Goal: Task Accomplishment & Management: Use online tool/utility

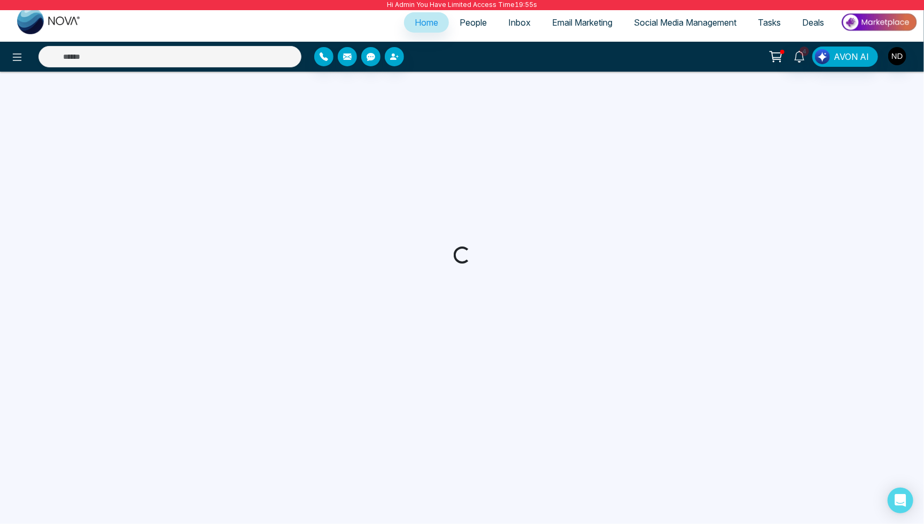
select select "*"
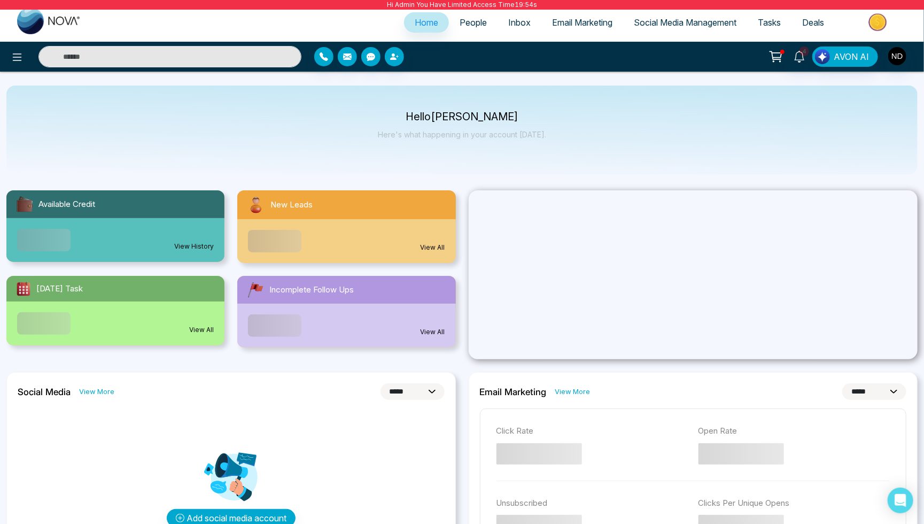
click at [589, 30] on link "Email Marketing" at bounding box center [583, 22] width 82 height 20
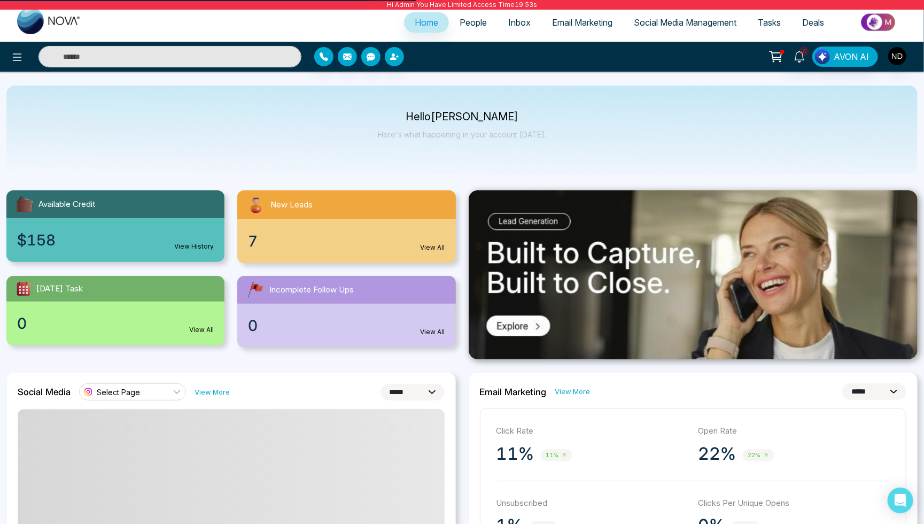
click at [591, 25] on span "Email Marketing" at bounding box center [582, 22] width 60 height 11
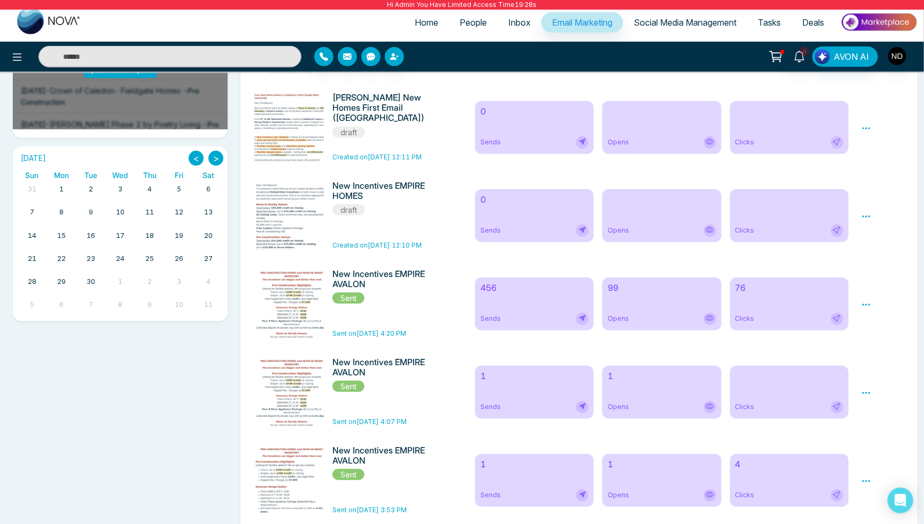
scroll to position [269, 0]
click at [286, 309] on img at bounding box center [292, 373] width 150 height 210
click at [862, 303] on icon at bounding box center [867, 304] width 10 height 10
click at [876, 316] on span "Preview" at bounding box center [884, 319] width 29 height 9
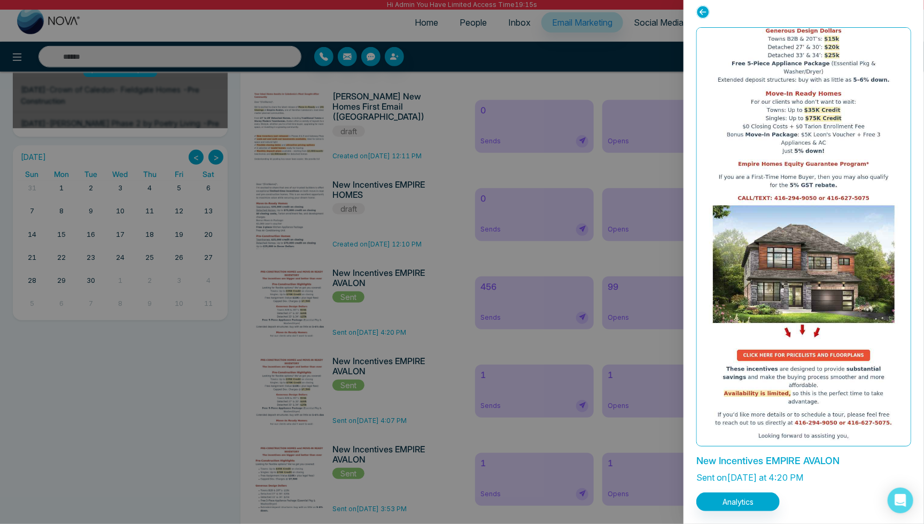
scroll to position [98, 0]
click at [703, 15] on icon at bounding box center [703, 11] width 13 height 13
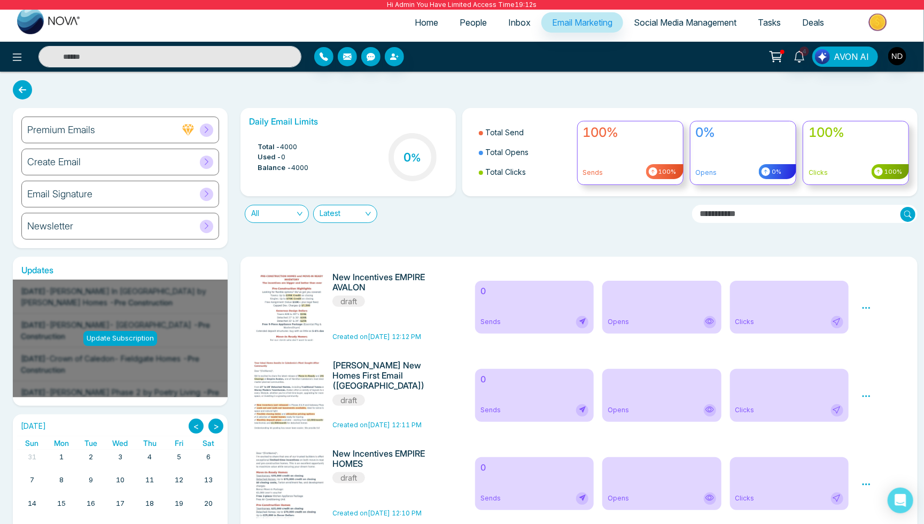
scroll to position [0, 0]
click at [154, 194] on div "Email Signature" at bounding box center [120, 194] width 198 height 27
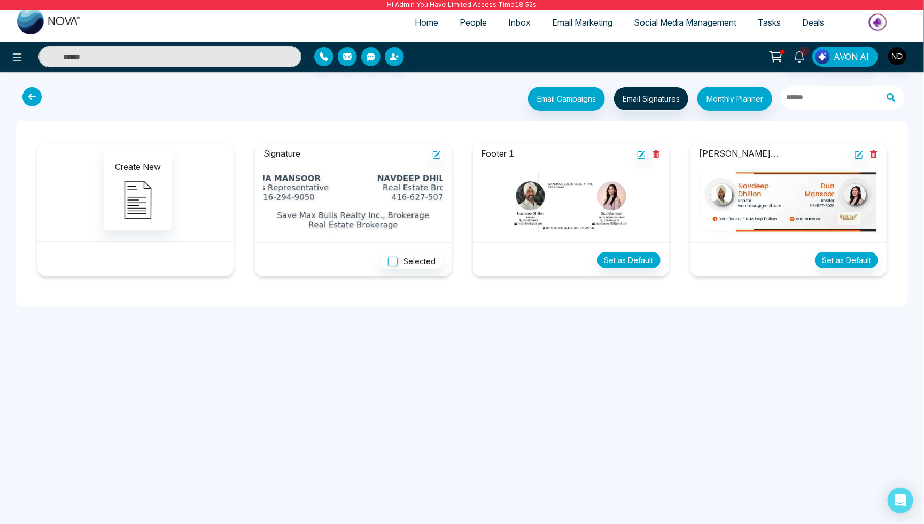
click at [35, 94] on icon at bounding box center [31, 96] width 19 height 19
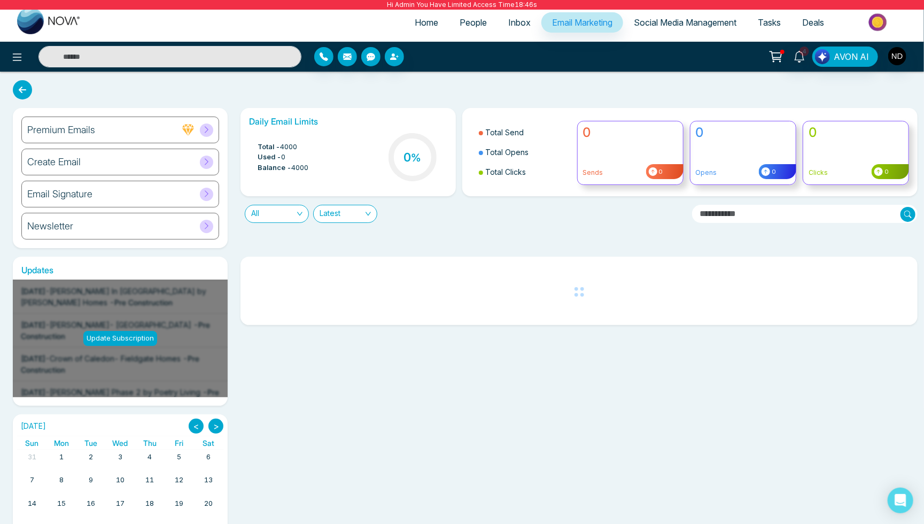
click at [130, 159] on div "Create Email" at bounding box center [120, 162] width 198 height 27
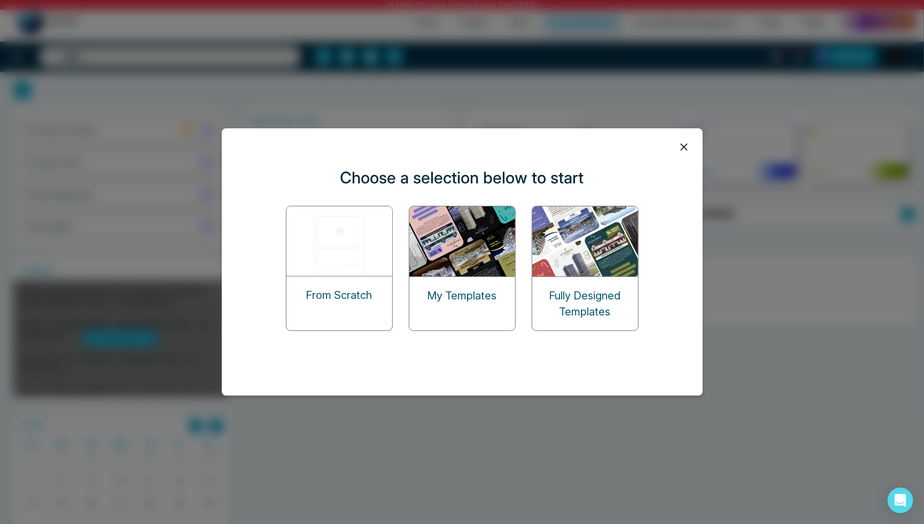
click at [493, 273] on img at bounding box center [463, 241] width 107 height 70
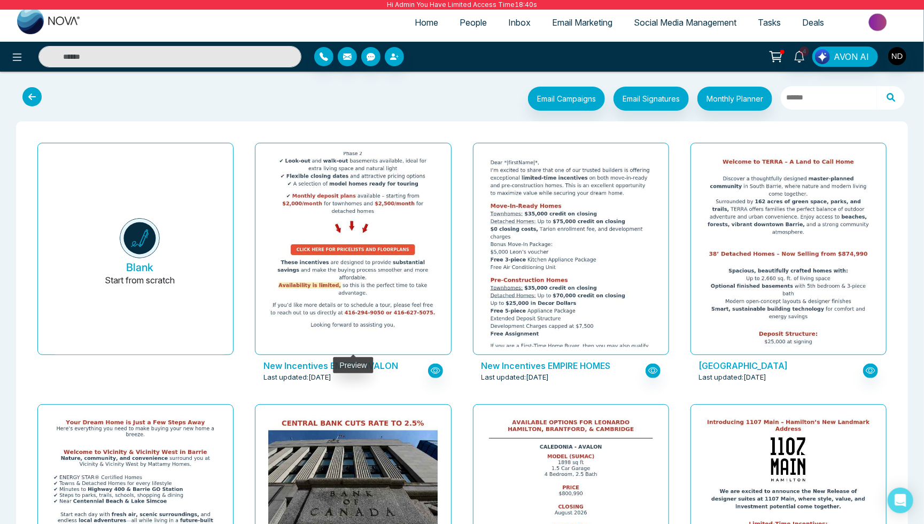
click at [377, 240] on img at bounding box center [354, 56] width 340 height 556
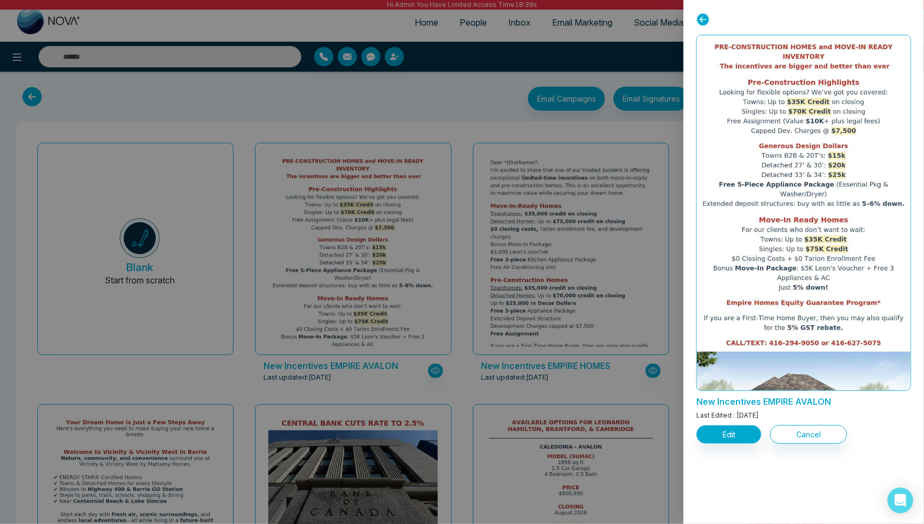
click at [751, 431] on button "Edit" at bounding box center [729, 434] width 65 height 19
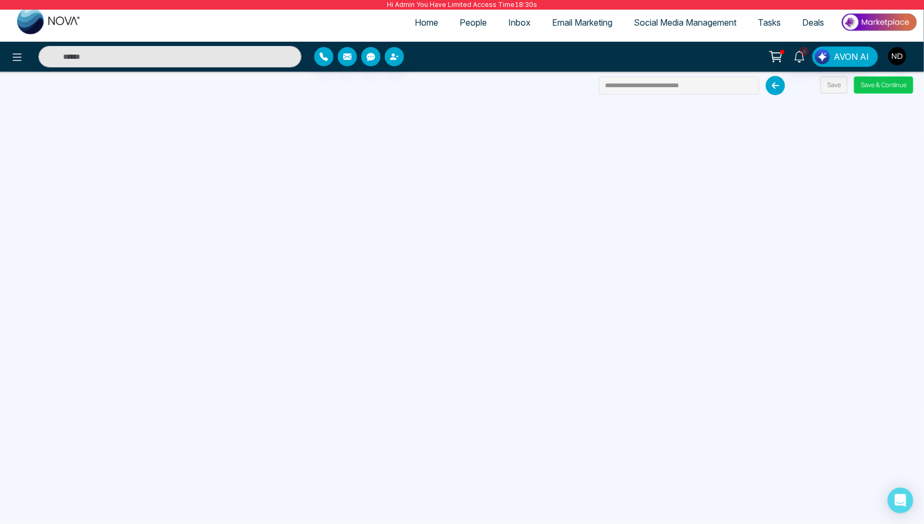
click at [869, 84] on button "Save & Continue" at bounding box center [883, 84] width 59 height 17
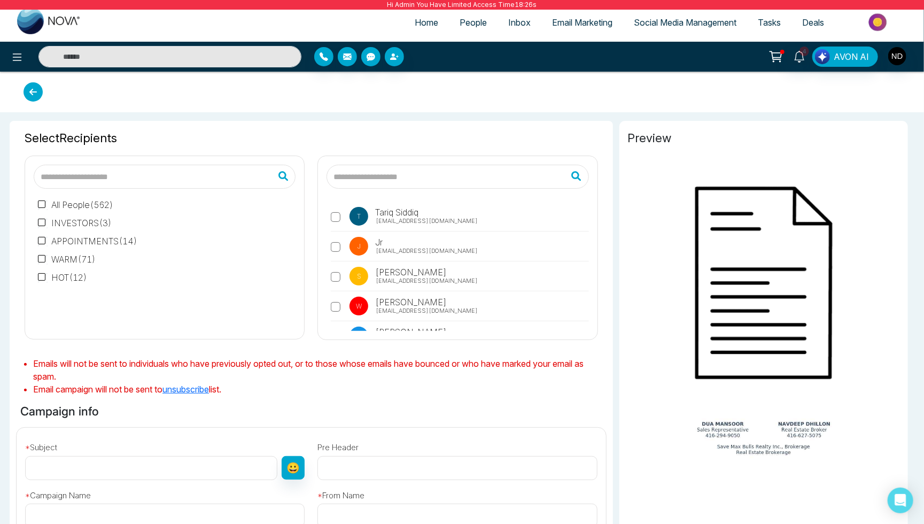
type input "**********"
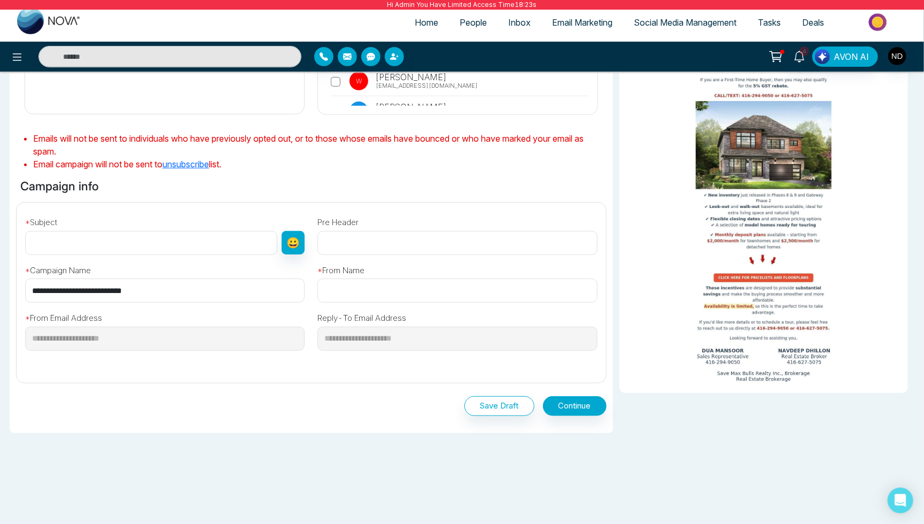
scroll to position [229, 0]
click at [564, 29] on link "Email Marketing" at bounding box center [583, 22] width 82 height 20
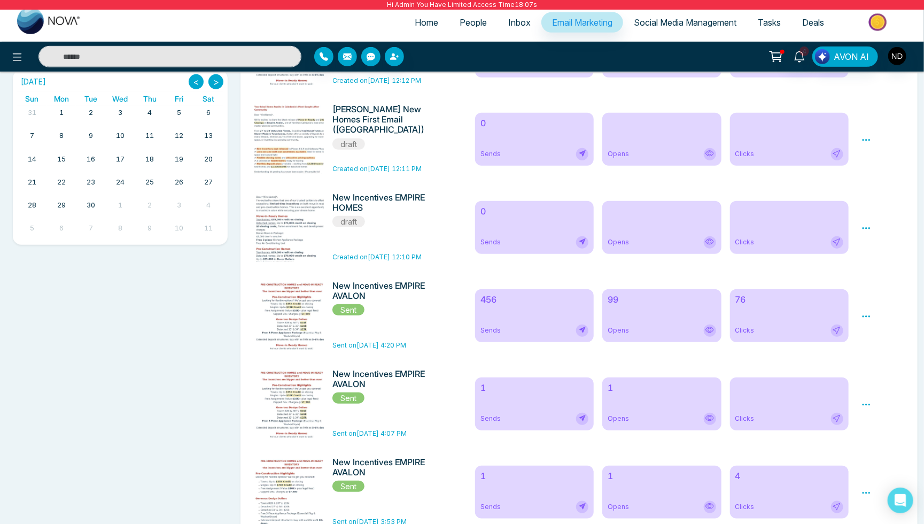
scroll to position [372, 0]
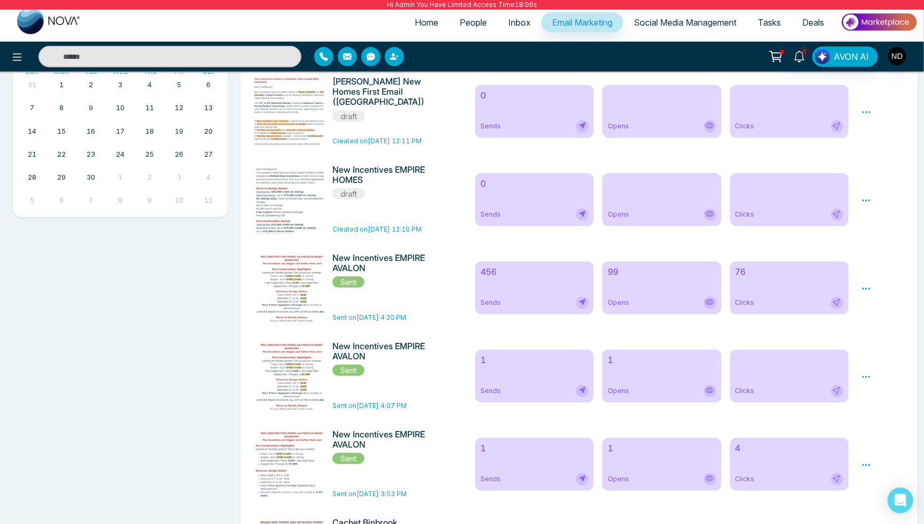
click at [528, 287] on div "456 Sends" at bounding box center [534, 287] width 119 height 53
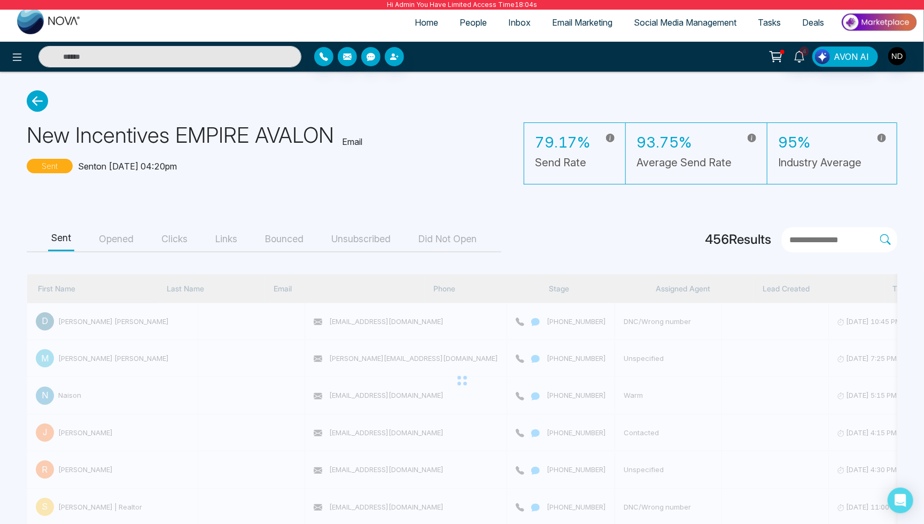
click at [47, 102] on icon at bounding box center [37, 100] width 21 height 21
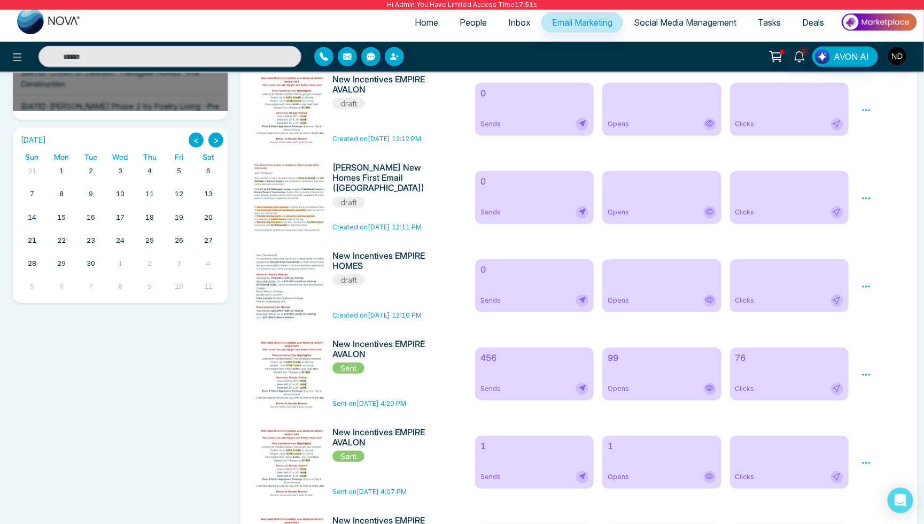
scroll to position [307, 0]
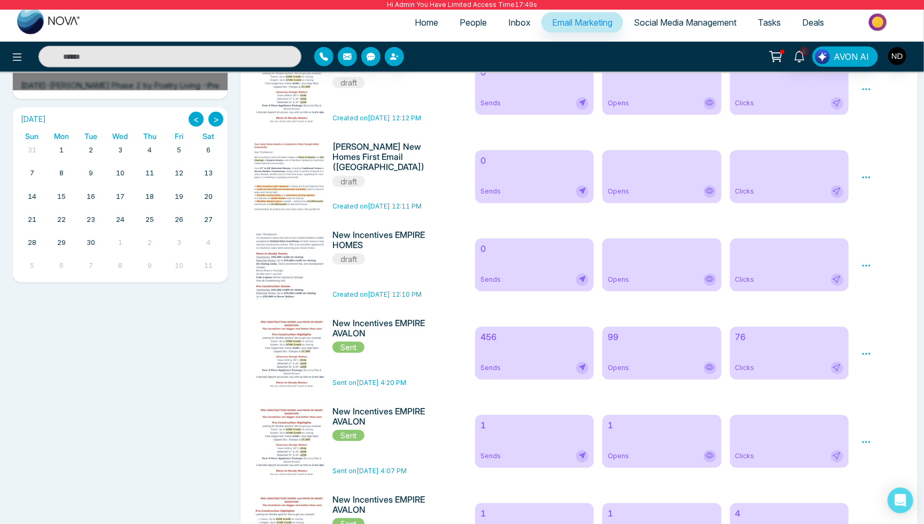
click at [872, 351] on icon at bounding box center [867, 354] width 10 height 10
click at [878, 371] on span "Preview" at bounding box center [884, 370] width 29 height 9
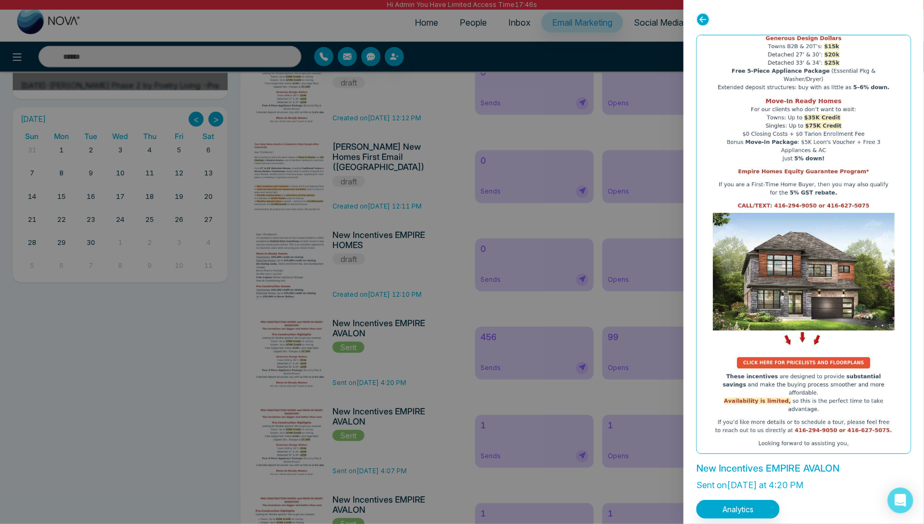
scroll to position [98, 0]
click at [707, 24] on icon at bounding box center [703, 19] width 13 height 13
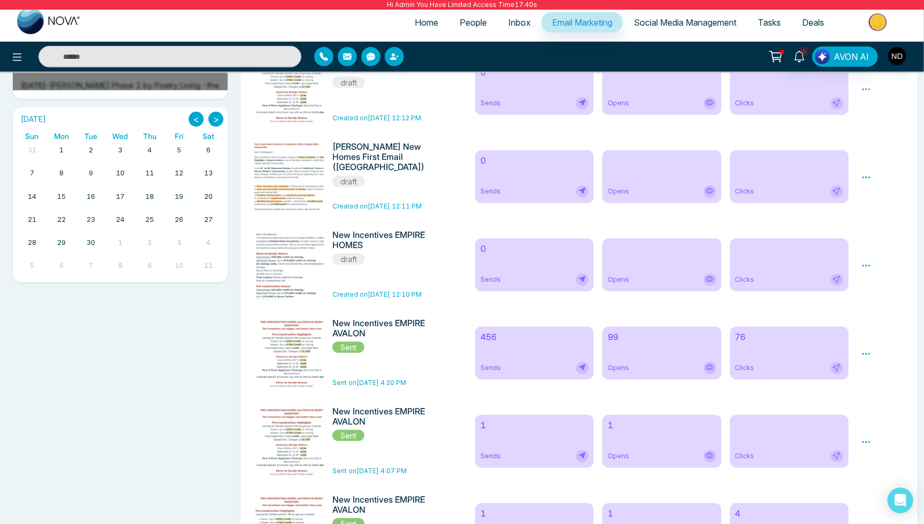
click at [176, 56] on input "text" at bounding box center [169, 56] width 263 height 21
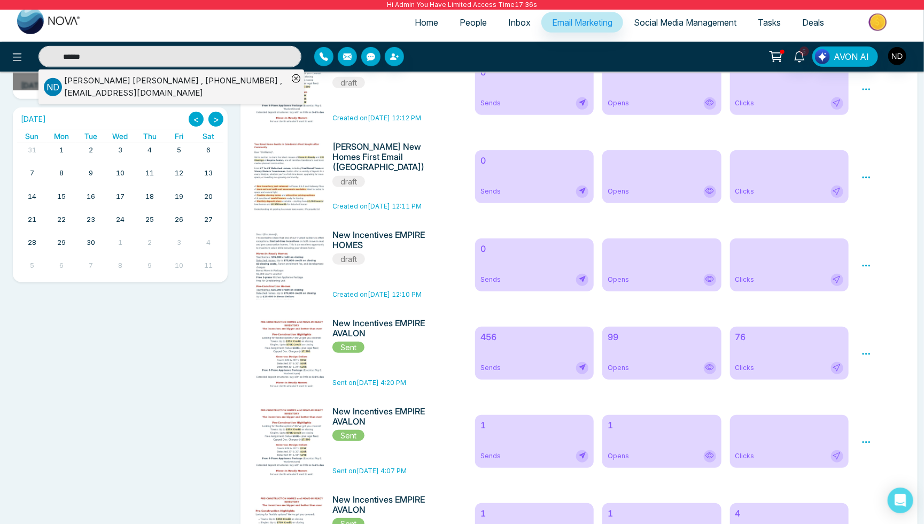
type input "****"
drag, startPoint x: 176, startPoint y: 56, endPoint x: 126, endPoint y: 88, distance: 59.5
click at [126, 88] on div "[PERSON_NAME] , [PHONE_NUMBER] , [EMAIL_ADDRESS][DOMAIN_NAME]" at bounding box center [176, 87] width 224 height 24
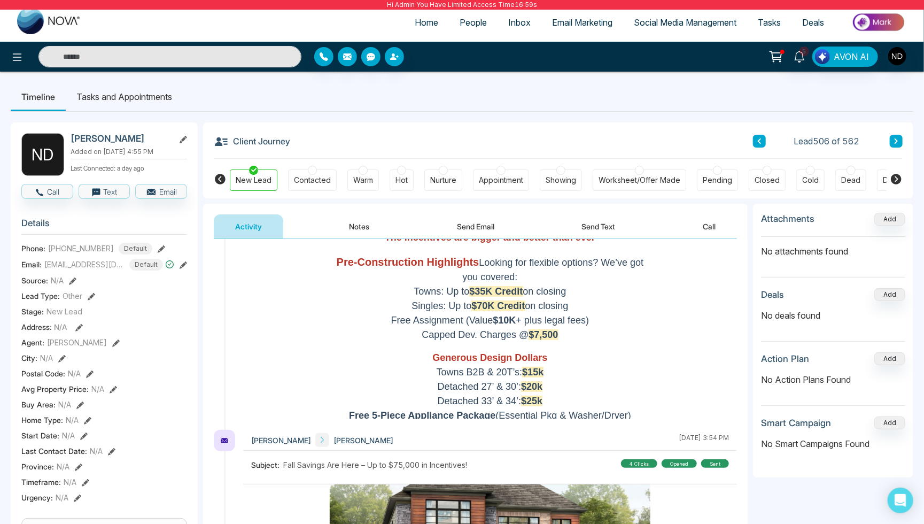
click at [584, 22] on span "Email Marketing" at bounding box center [582, 22] width 60 height 11
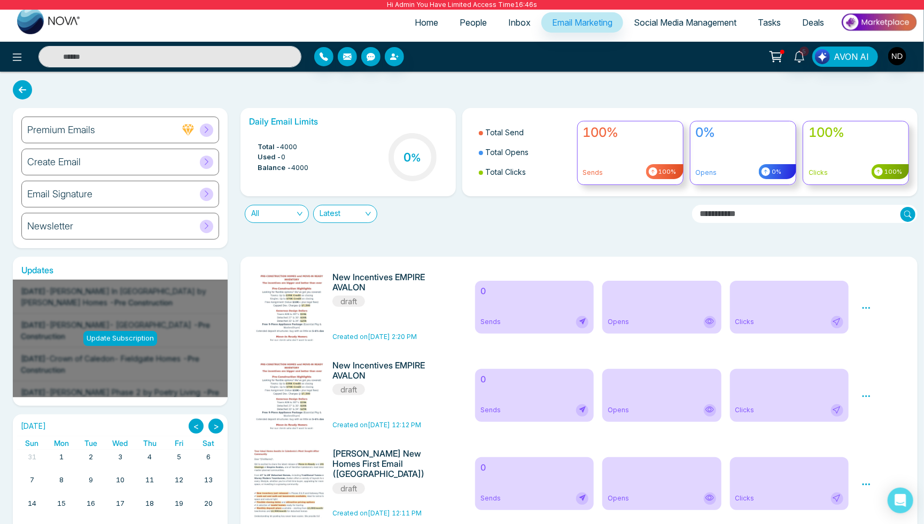
click at [874, 304] on div "Preview Edit Delete" at bounding box center [883, 307] width 55 height 70
click at [869, 305] on icon at bounding box center [867, 308] width 10 height 10
click at [869, 319] on ul "Preview Edit Delete" at bounding box center [885, 340] width 46 height 53
drag, startPoint x: 865, startPoint y: 309, endPoint x: 869, endPoint y: 319, distance: 11.3
click at [865, 308] on icon at bounding box center [867, 308] width 10 height 10
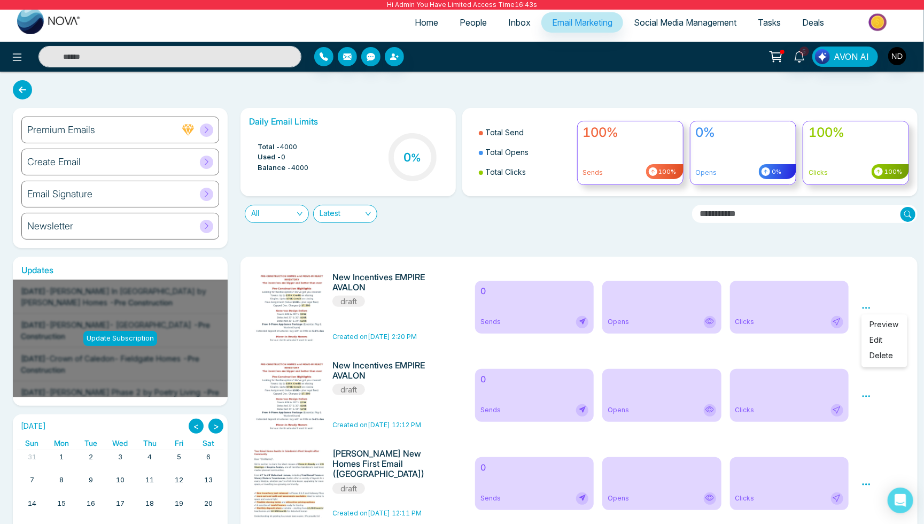
click at [869, 320] on ul "Preview Edit Delete" at bounding box center [885, 340] width 46 height 53
click at [866, 303] on icon at bounding box center [867, 308] width 10 height 10
click at [876, 339] on link "Edit" at bounding box center [876, 339] width 13 height 9
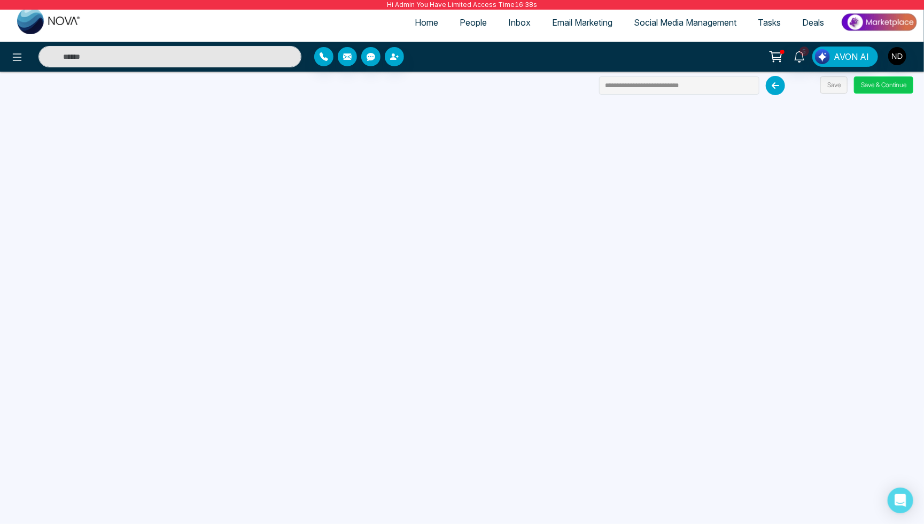
click at [883, 85] on button "Save & Continue" at bounding box center [883, 84] width 59 height 17
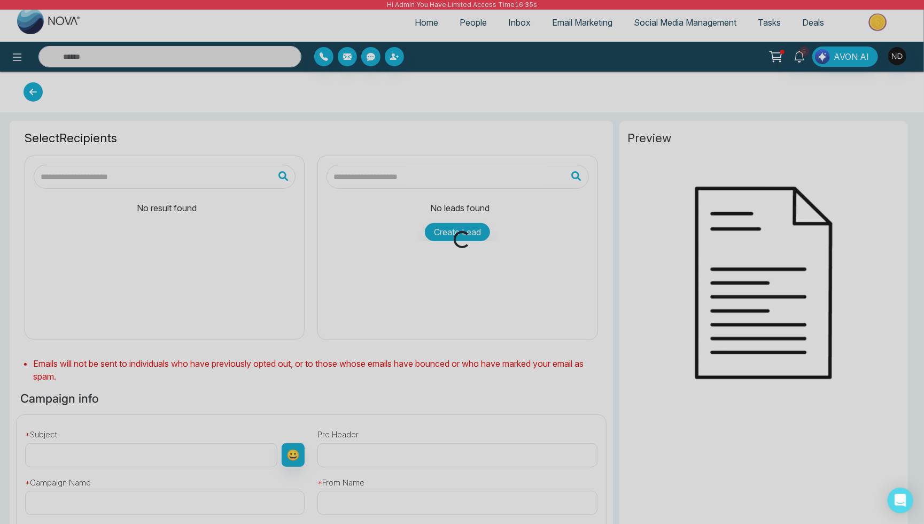
type input "**********"
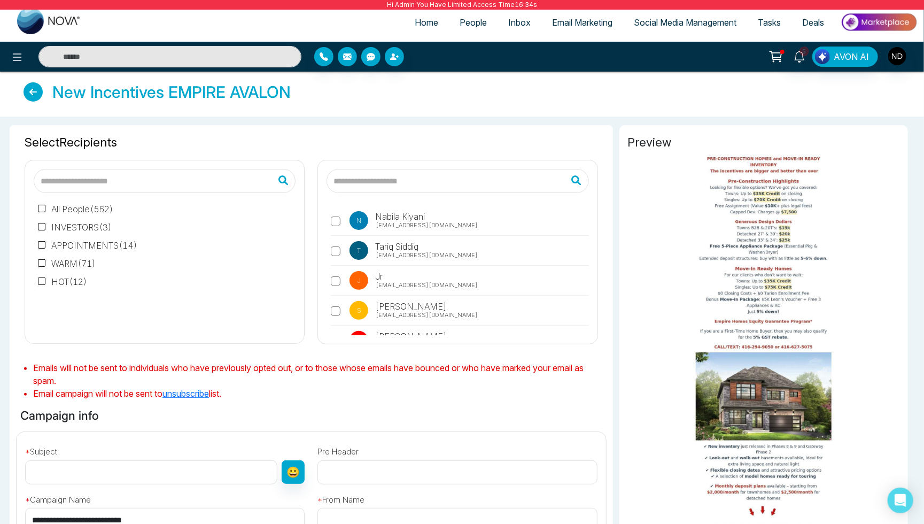
click at [491, 180] on input "text" at bounding box center [458, 181] width 262 height 24
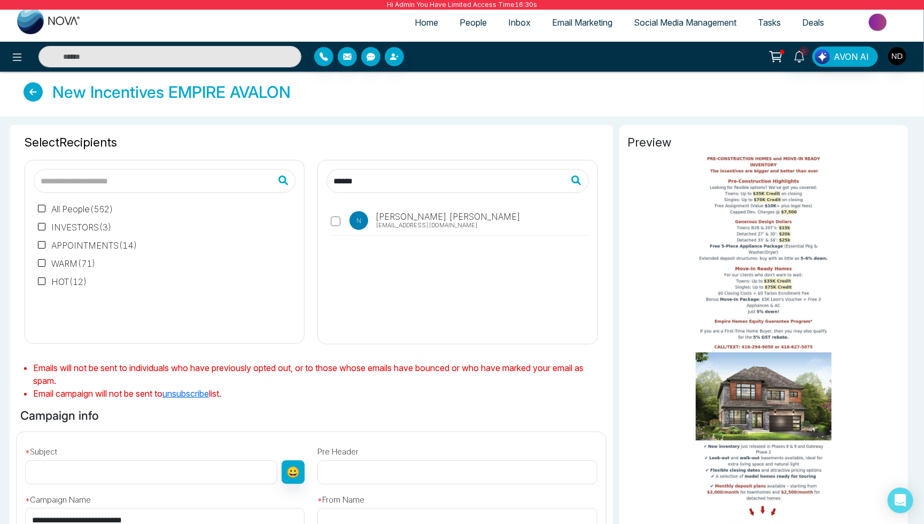
type input "******"
click at [429, 215] on span "[PERSON_NAME]" at bounding box center [447, 216] width 147 height 13
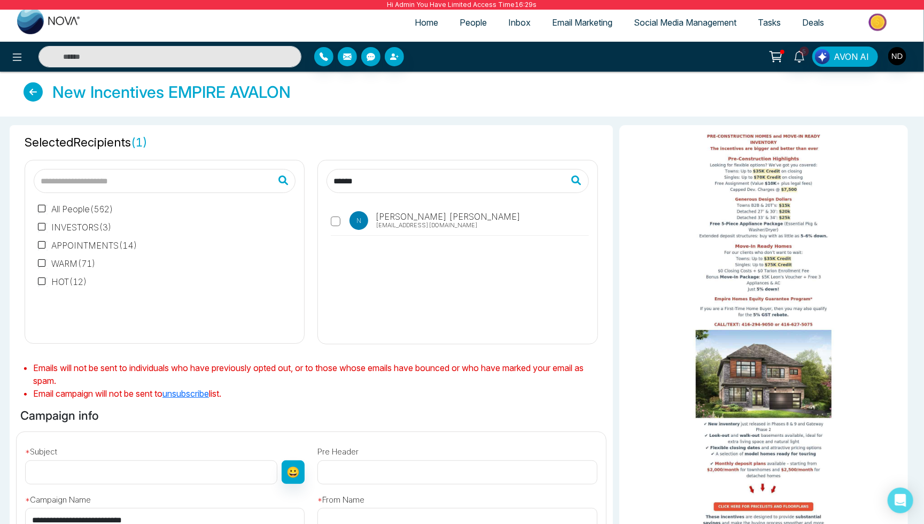
scroll to position [229, 0]
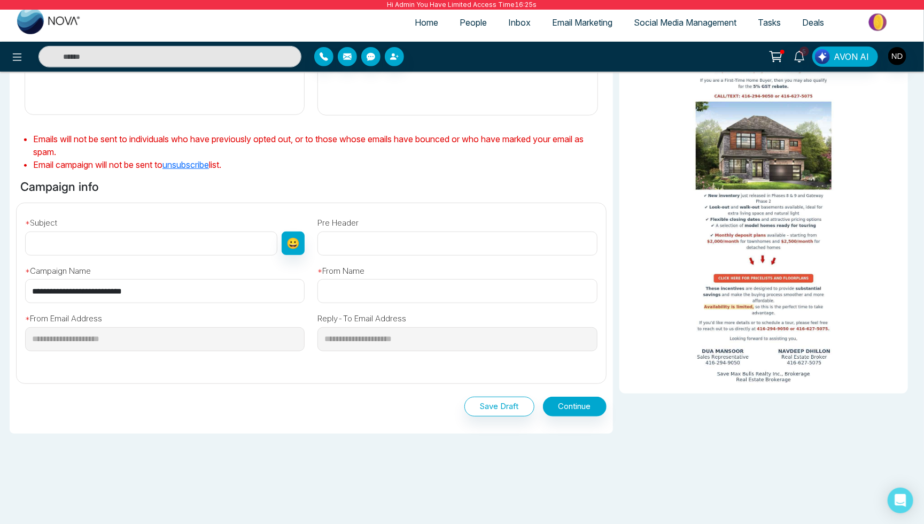
click at [195, 245] on input "text" at bounding box center [151, 244] width 252 height 24
type input "****"
type input "*******"
click at [554, 409] on button "Continue" at bounding box center [575, 407] width 64 height 20
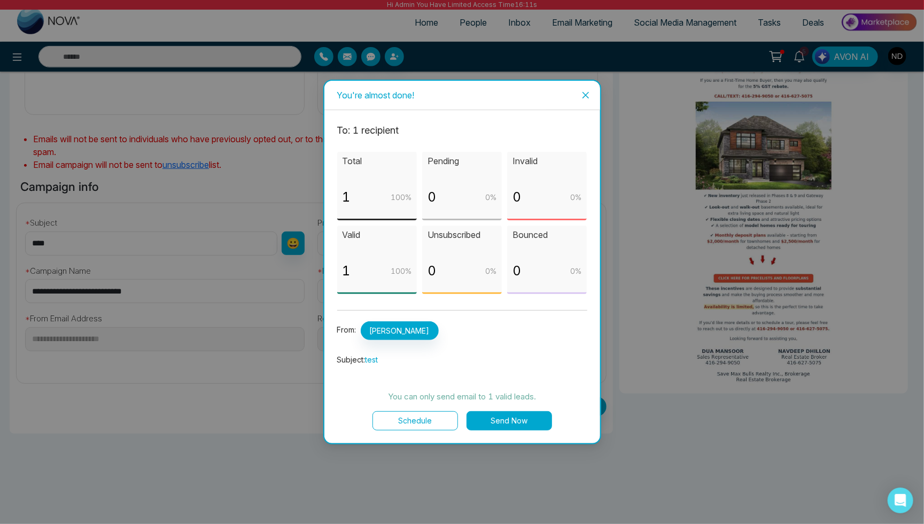
click at [533, 418] on button "Send Now" at bounding box center [510, 420] width 86 height 19
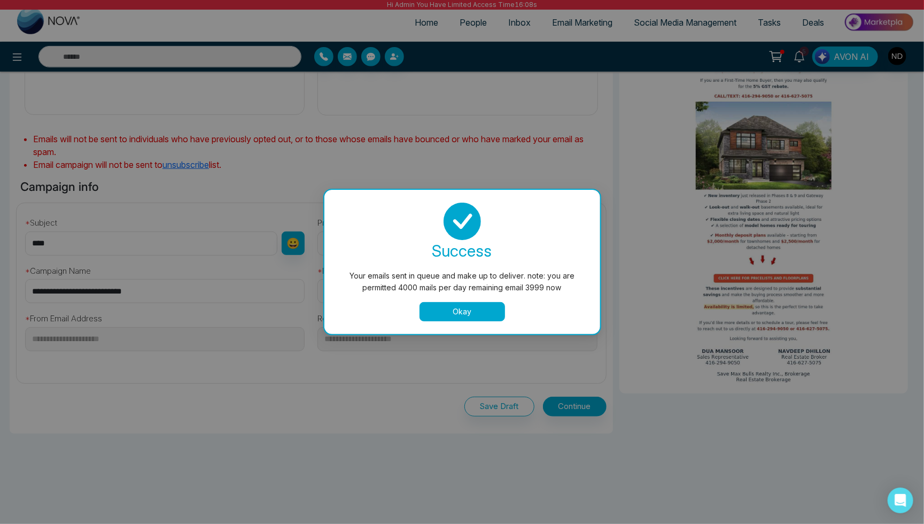
click at [494, 307] on button "Okay" at bounding box center [463, 311] width 86 height 19
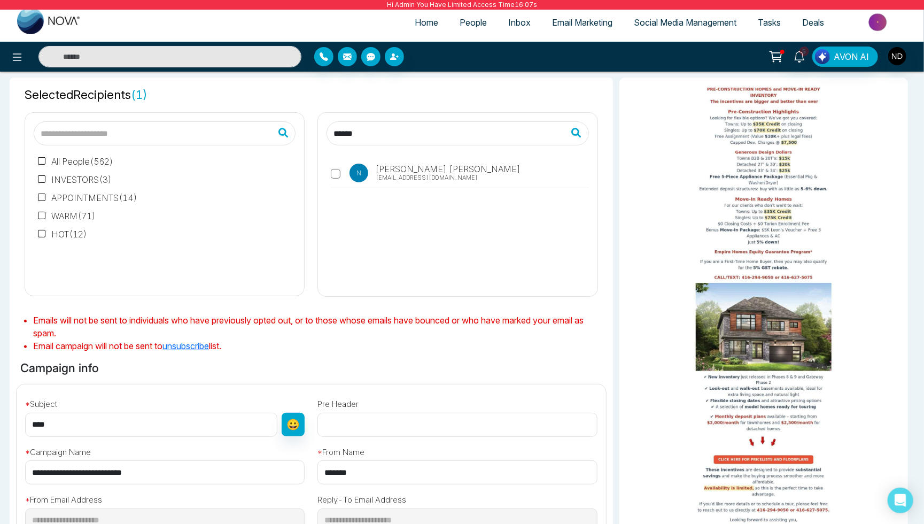
scroll to position [-56, 0]
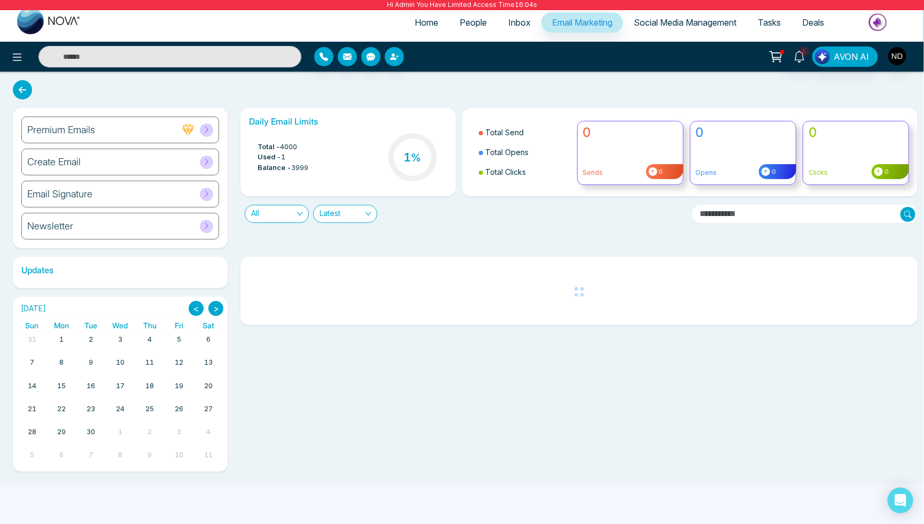
click at [468, 23] on html "Home People Inbox Email Marketing Social Media Management Tasks Deals 5 AVON AI…" at bounding box center [462, 262] width 924 height 524
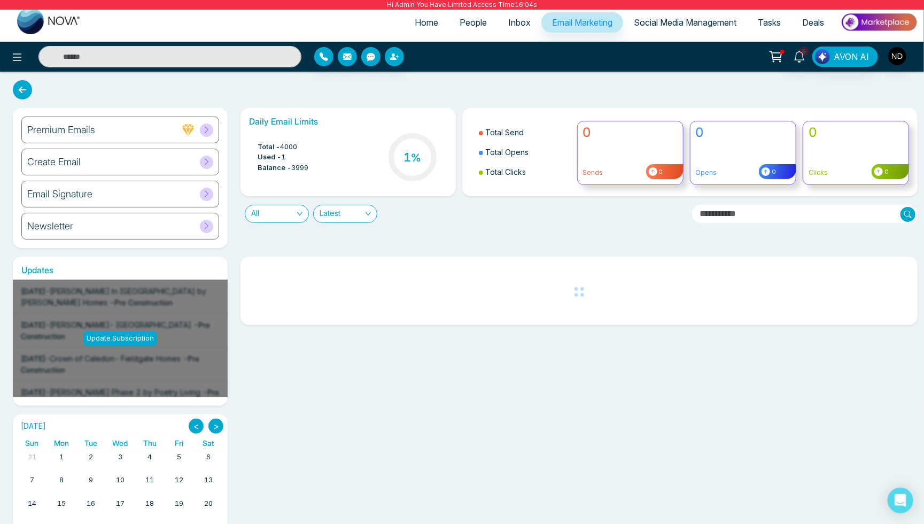
scroll to position [0, 0]
click at [219, 64] on input "text" at bounding box center [169, 56] width 263 height 21
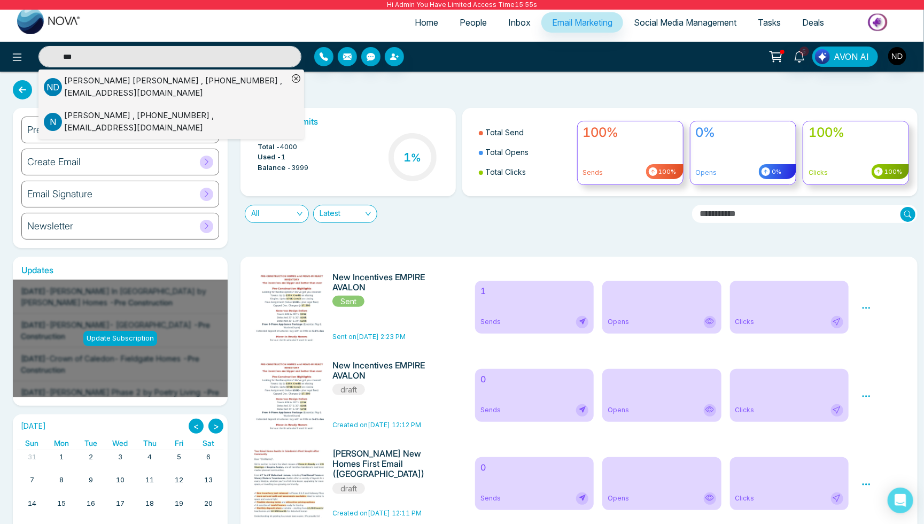
type input "***"
click at [201, 79] on div "[PERSON_NAME] , [PHONE_NUMBER] , [EMAIL_ADDRESS][DOMAIN_NAME]" at bounding box center [176, 87] width 224 height 24
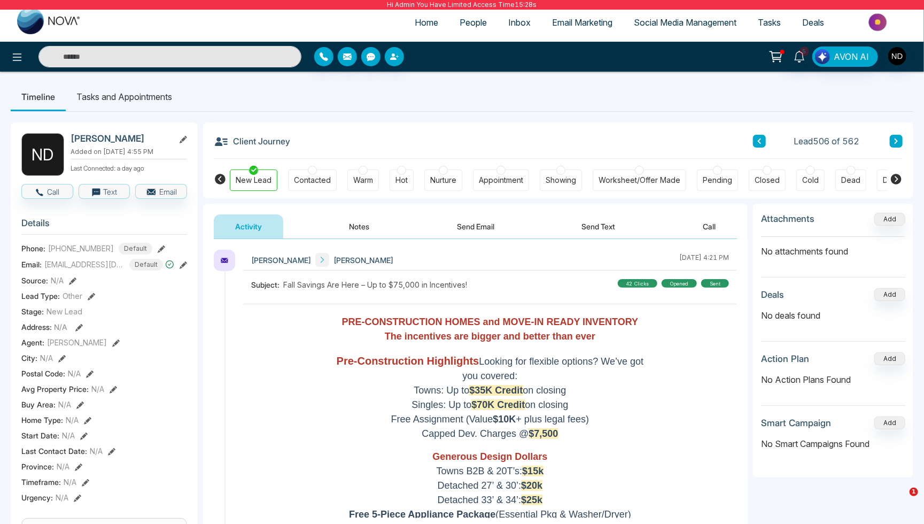
click at [475, 213] on div "Activity Notes Send Email Send Text Call" at bounding box center [475, 221] width 545 height 35
click at [470, 223] on button "Send Email" at bounding box center [476, 226] width 80 height 24
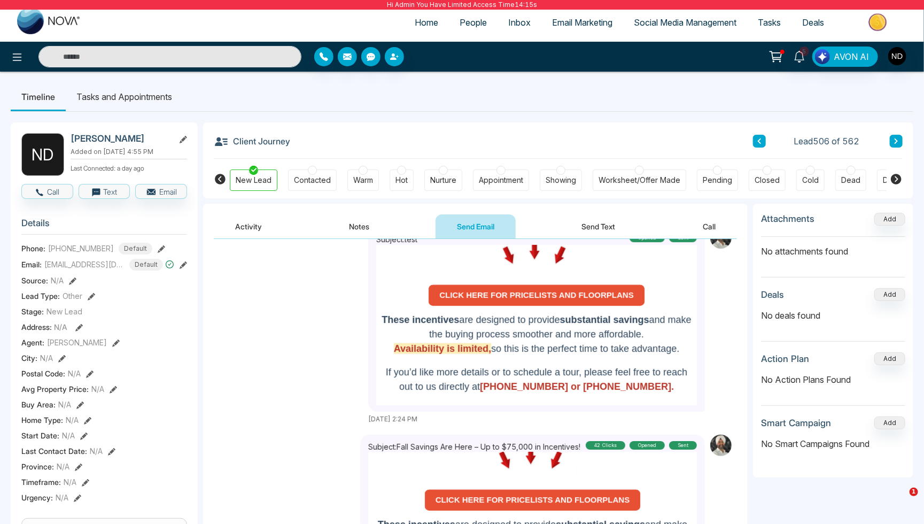
scroll to position [771, 0]
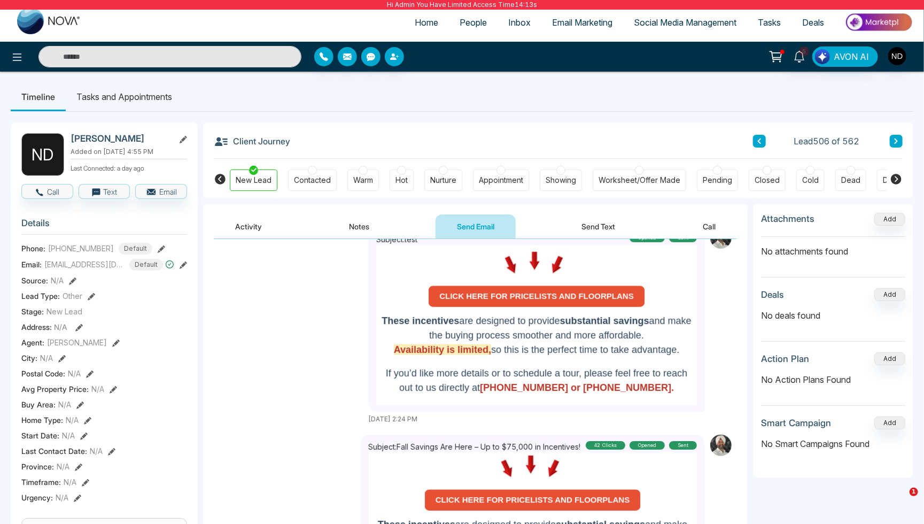
click at [590, 27] on span "Email Marketing" at bounding box center [582, 22] width 60 height 11
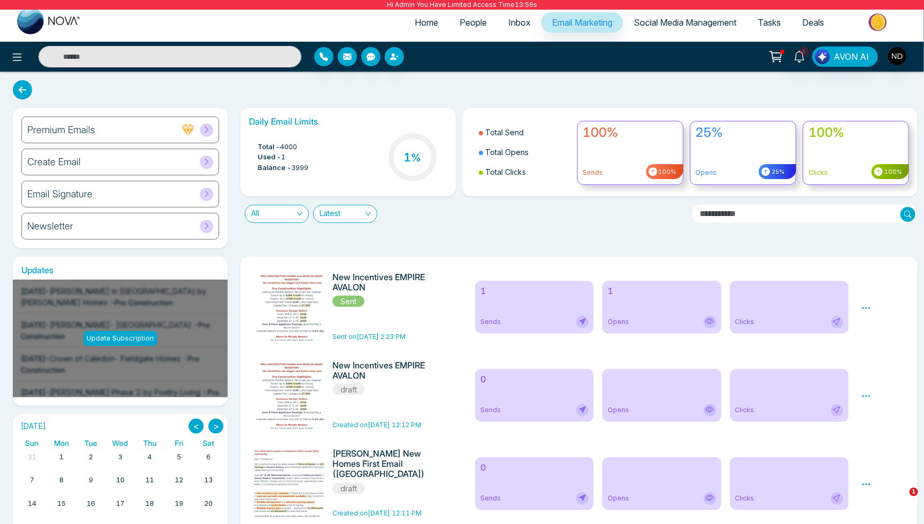
click at [896, 49] on img "button" at bounding box center [898, 56] width 18 height 18
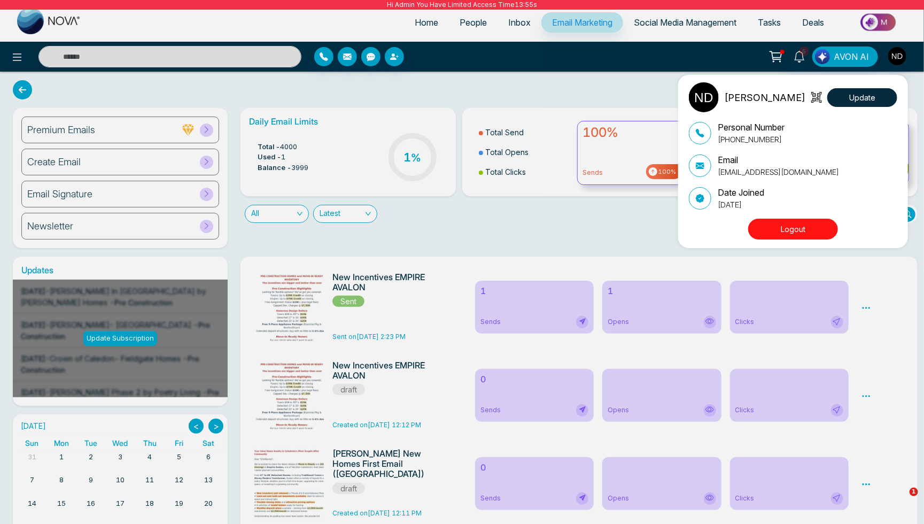
click at [819, 222] on button "Logout" at bounding box center [794, 229] width 90 height 21
